Goal: Use online tool/utility: Use online tool/utility

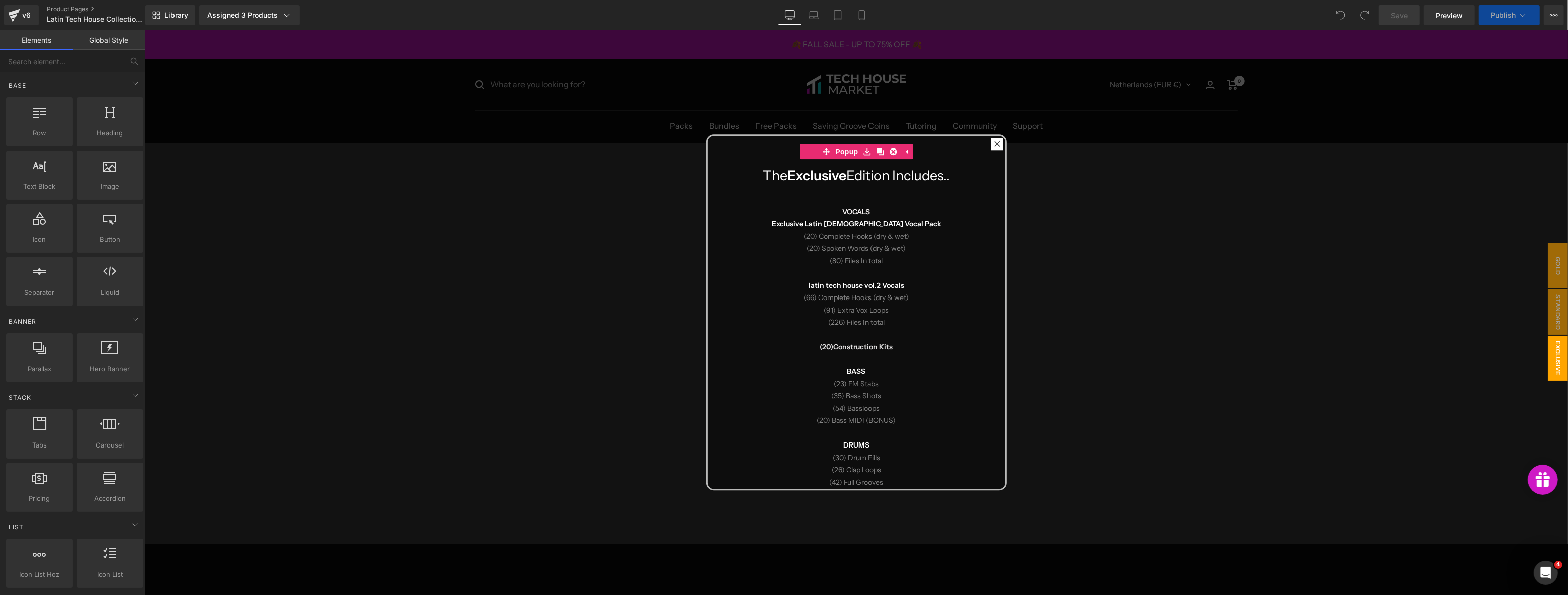
click at [499, 296] on div at bounding box center [856, 313] width 1423 height 565
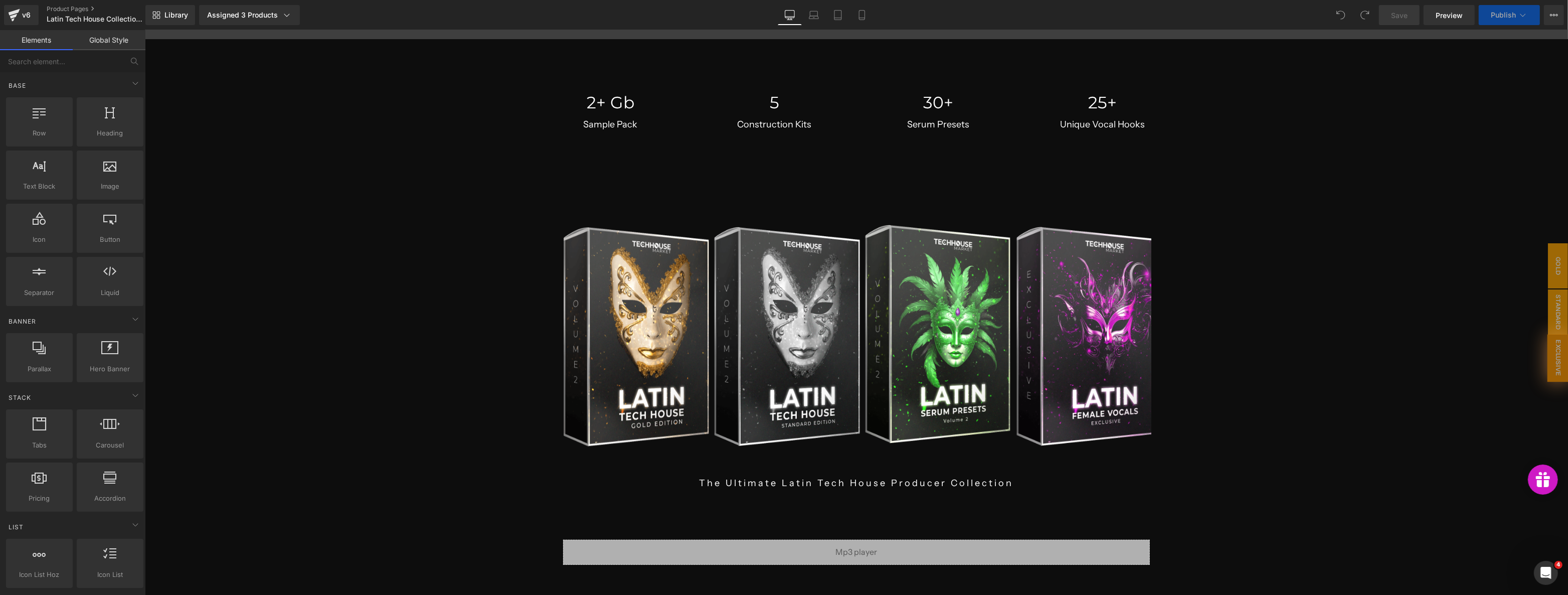
scroll to position [730, 0]
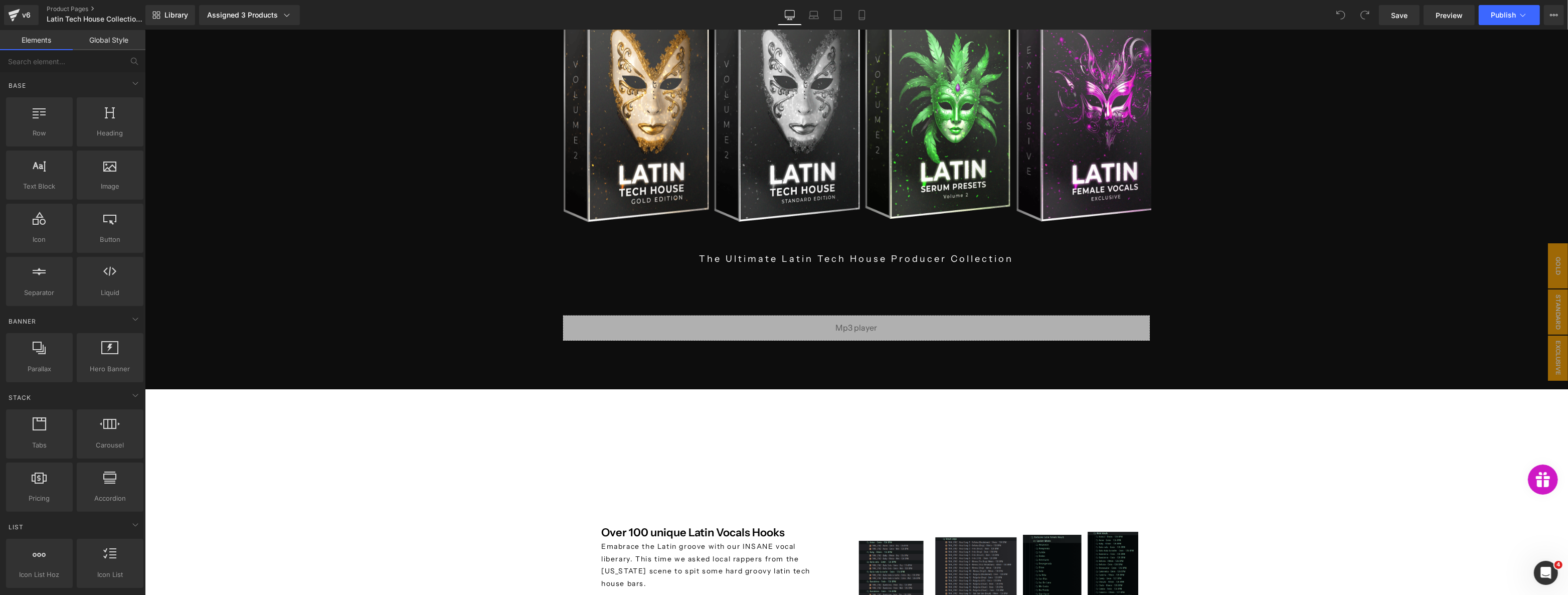
click at [766, 333] on div "Liquid" at bounding box center [856, 328] width 587 height 25
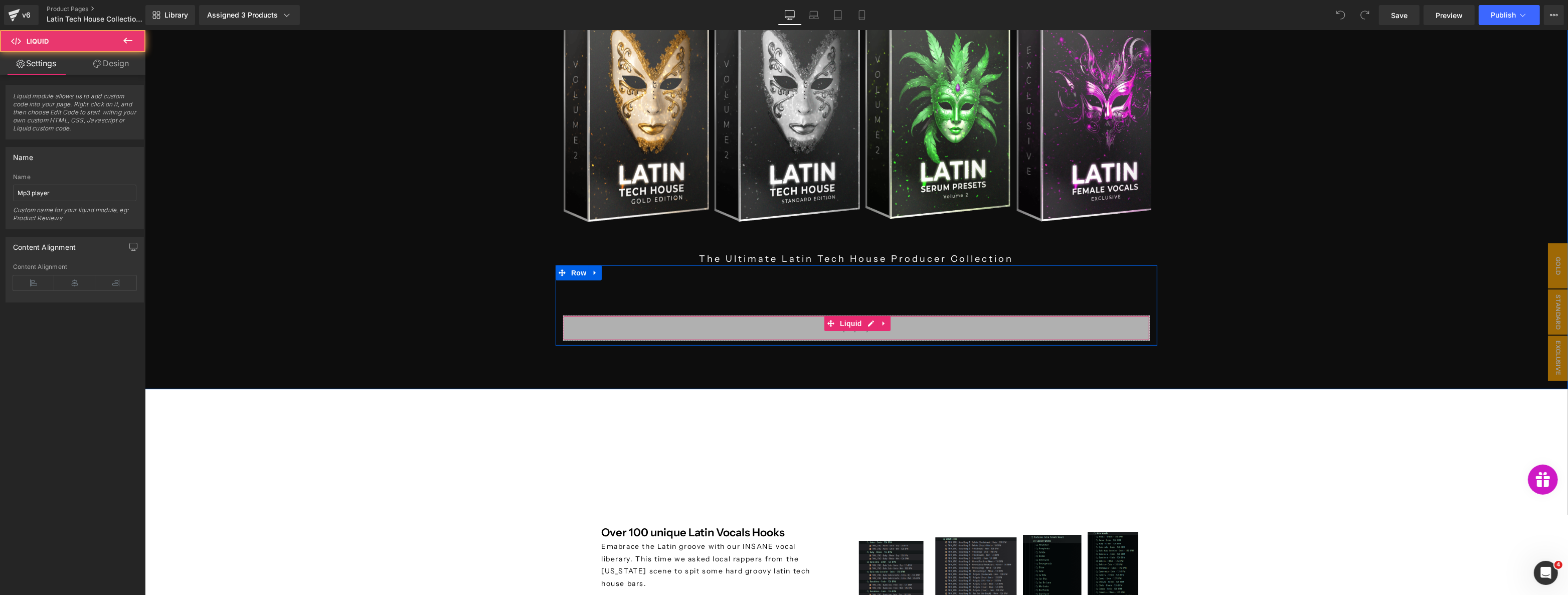
click at [770, 328] on div "Liquid" at bounding box center [856, 328] width 587 height 25
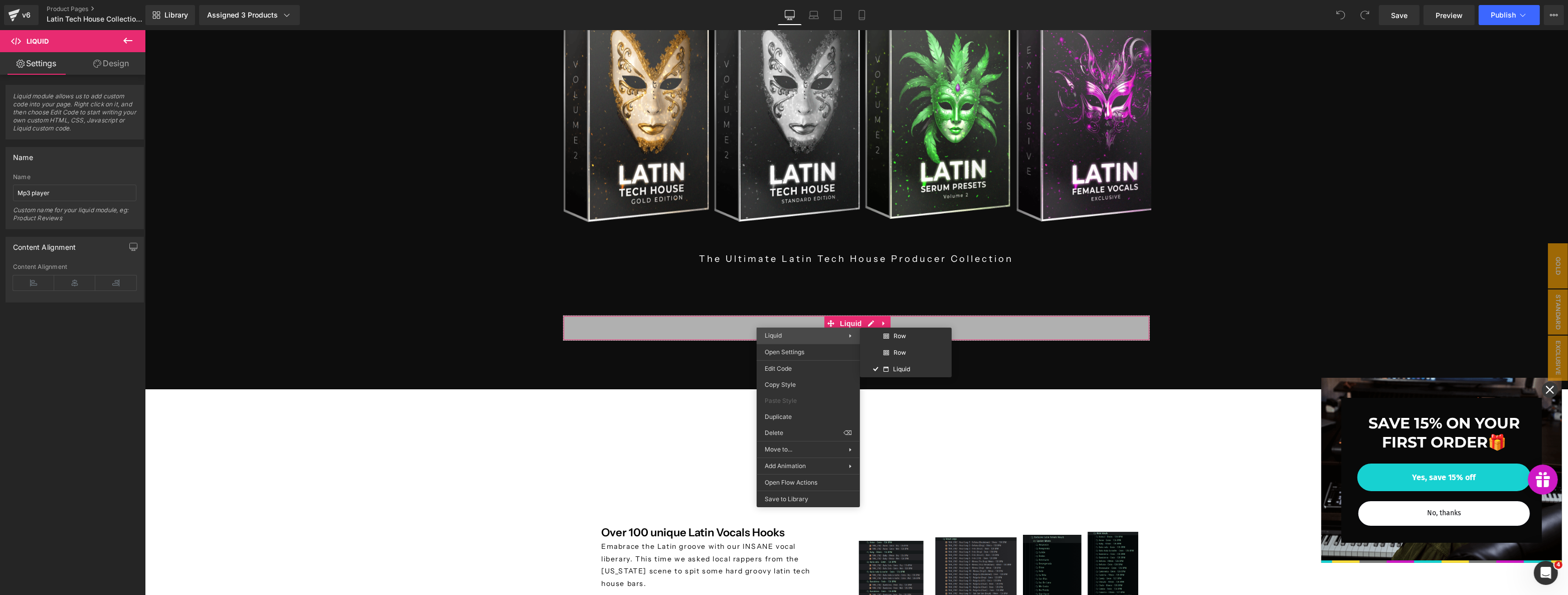
click at [793, 334] on span "Liquid" at bounding box center [806, 336] width 84 height 9
click at [728, 322] on div "Liquid" at bounding box center [856, 328] width 587 height 25
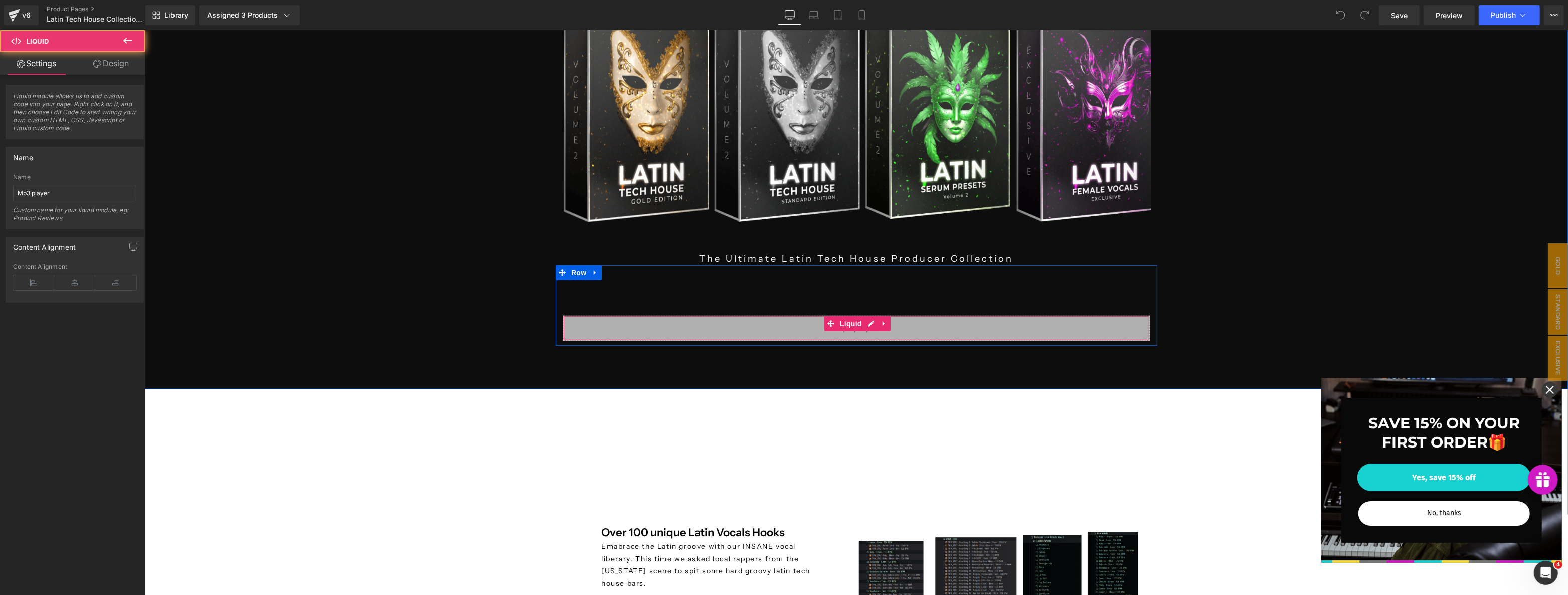
click at [728, 322] on div "Liquid" at bounding box center [856, 328] width 587 height 25
click at [830, 326] on span at bounding box center [836, 323] width 11 height 12
click at [868, 323] on div "Liquid" at bounding box center [856, 328] width 587 height 25
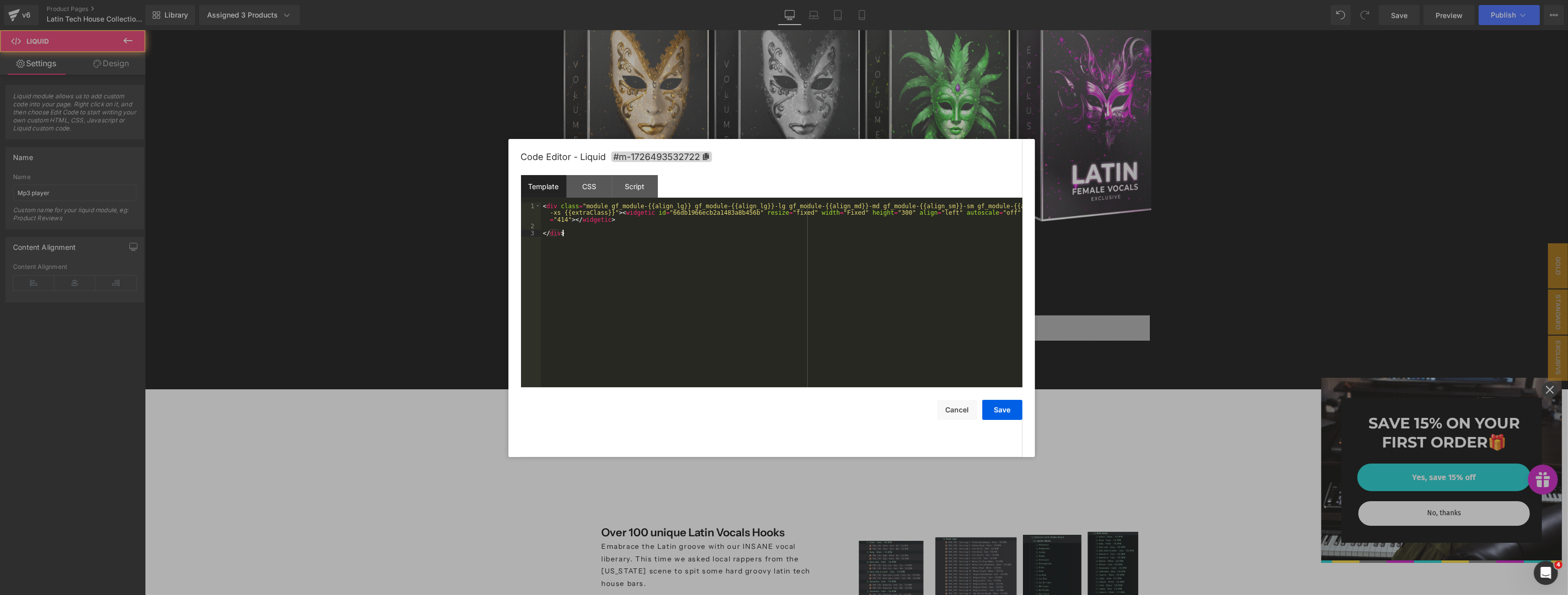
click at [817, 300] on div "< div class = "module gf_module-{{align_lg}} gf_module-{{align_lg}}-lg gf_modul…" at bounding box center [781, 309] width 481 height 212
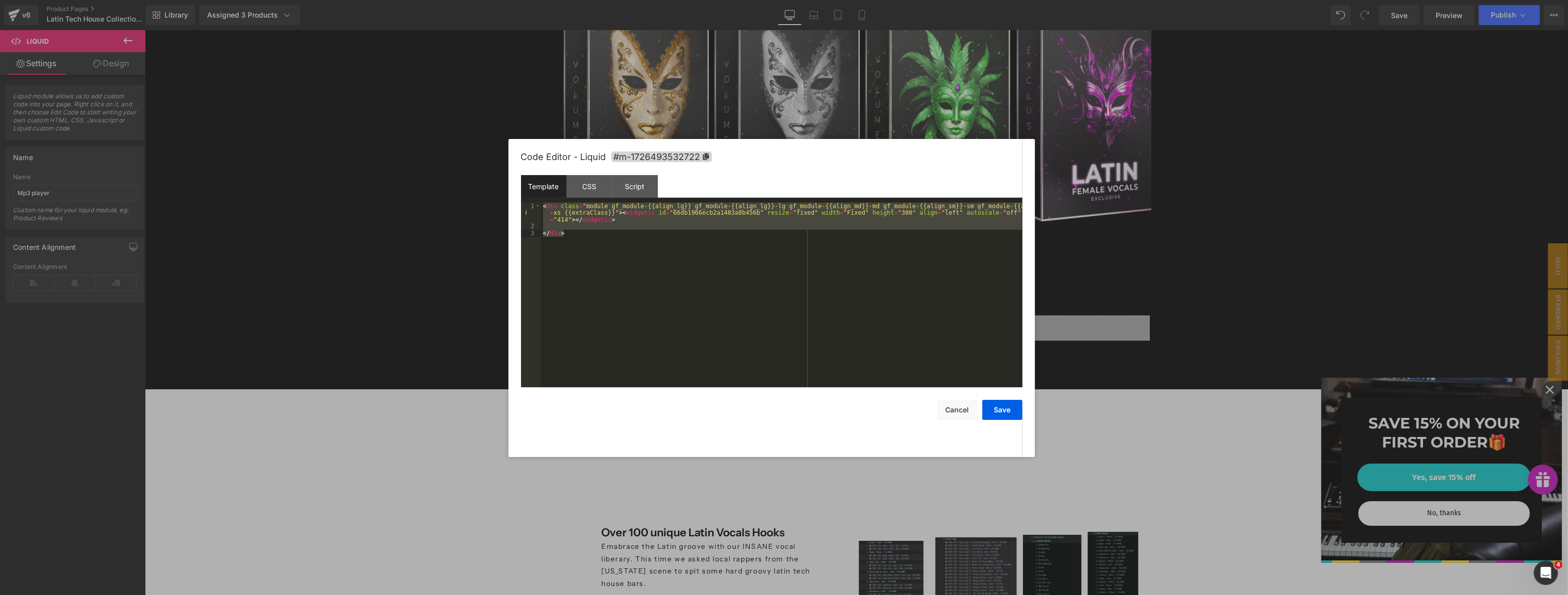
drag, startPoint x: 146, startPoint y: 72, endPoint x: 1, endPoint y: 40, distance: 148.5
click at [146, 72] on div at bounding box center [784, 297] width 1568 height 595
